Goal: Task Accomplishment & Management: Manage account settings

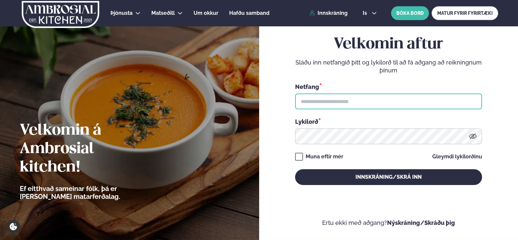
click at [354, 97] on input "text" at bounding box center [388, 102] width 187 height 16
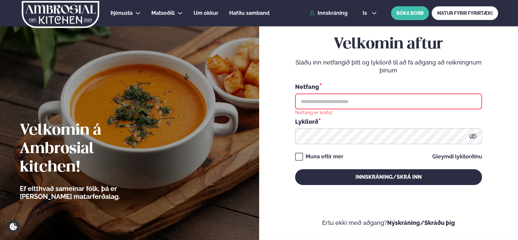
click at [347, 104] on input "text" at bounding box center [388, 102] width 187 height 16
type input "**********"
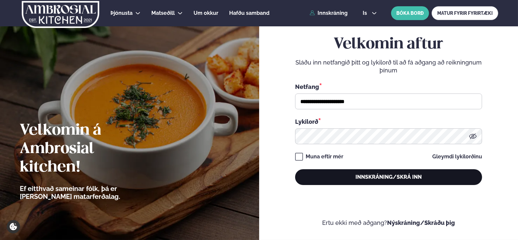
click at [349, 178] on button "Innskráning/Skrá inn" at bounding box center [388, 177] width 187 height 16
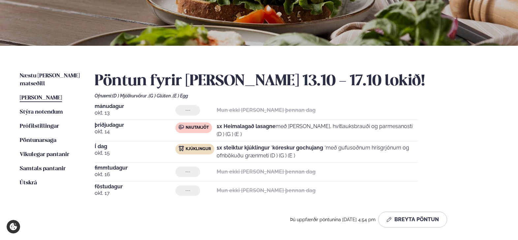
scroll to position [110, 0]
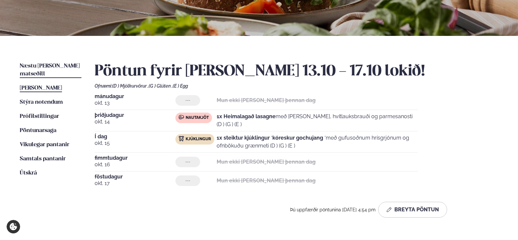
click at [28, 65] on span "Næstu [PERSON_NAME] matseðill" at bounding box center [50, 70] width 60 height 14
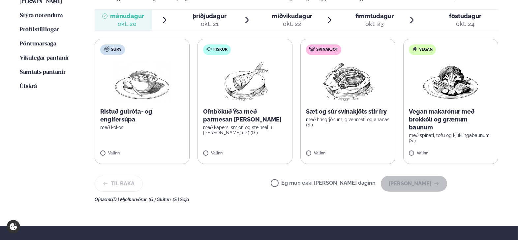
scroll to position [198, 0]
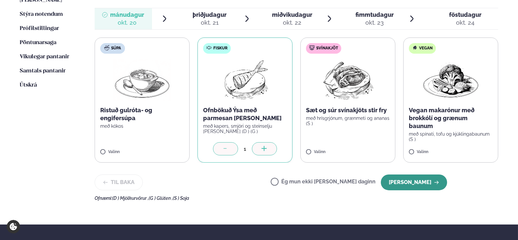
click at [411, 182] on button "[PERSON_NAME]" at bounding box center [413, 183] width 66 height 16
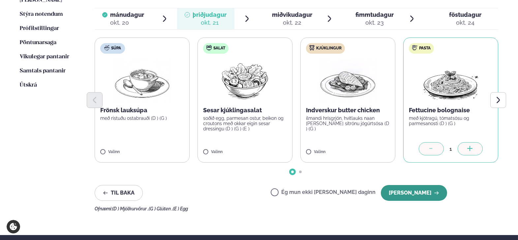
click at [421, 195] on button "[PERSON_NAME]" at bounding box center [413, 193] width 66 height 16
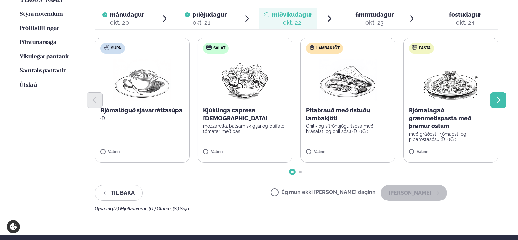
click at [492, 100] on button "Next slide" at bounding box center [498, 100] width 16 height 16
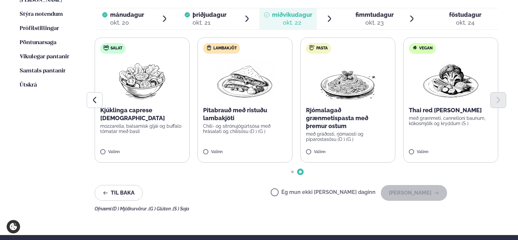
click at [339, 195] on label "Ég mun ekki [PERSON_NAME] daginn" at bounding box center [322, 193] width 105 height 7
click at [425, 193] on button "[PERSON_NAME]" at bounding box center [413, 193] width 66 height 16
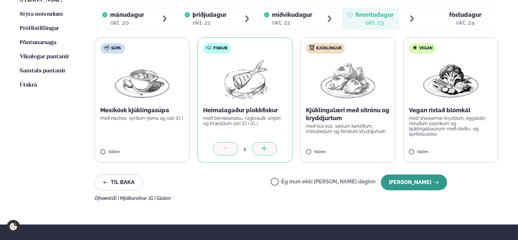
click at [409, 182] on button "[PERSON_NAME]" at bounding box center [413, 183] width 66 height 16
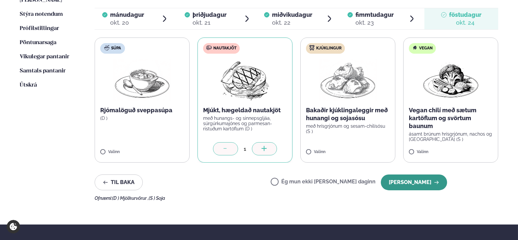
click at [423, 183] on button "[PERSON_NAME]" at bounding box center [413, 183] width 66 height 16
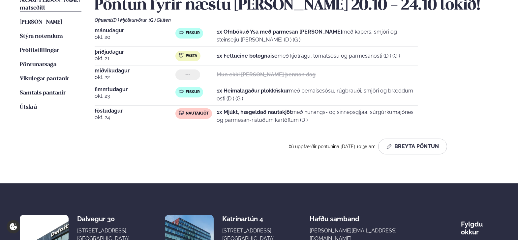
scroll to position [88, 0]
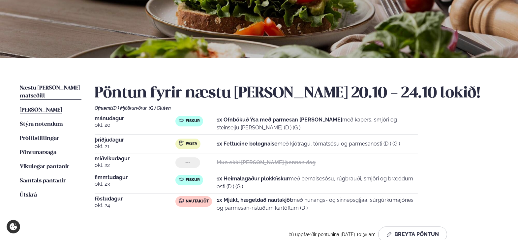
click at [62, 107] on span "[PERSON_NAME]" at bounding box center [41, 110] width 42 height 6
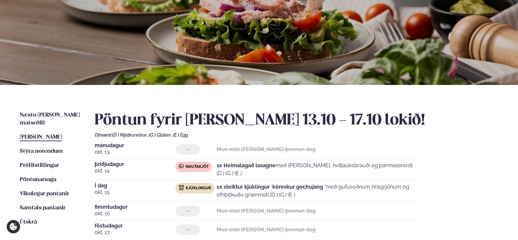
scroll to position [110, 0]
